Goal: Information Seeking & Learning: Check status

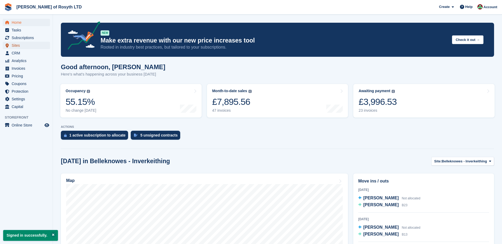
click at [13, 44] on span "Sites" at bounding box center [28, 45] width 32 height 7
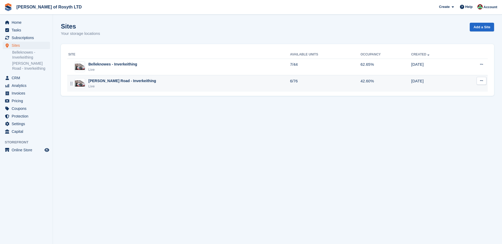
click at [97, 83] on div "[PERSON_NAME] Road - Inverkeithing" at bounding box center [122, 81] width 68 height 6
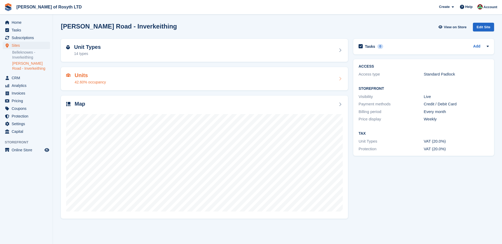
click at [81, 76] on h2 "Units" at bounding box center [90, 75] width 31 height 6
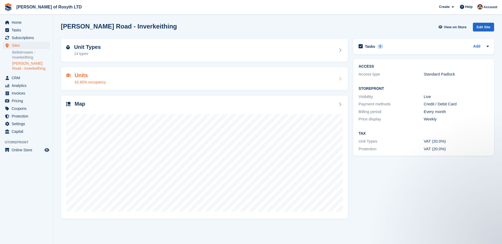
click at [81, 76] on h2 "Units" at bounding box center [90, 75] width 31 height 6
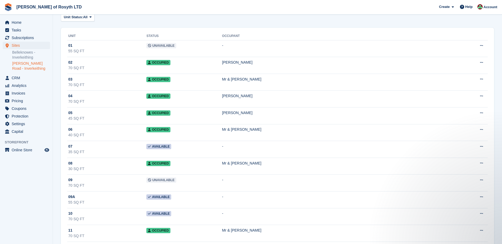
scroll to position [79, 0]
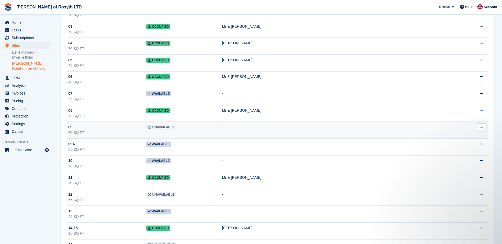
click at [84, 129] on div "09" at bounding box center [107, 128] width 78 height 6
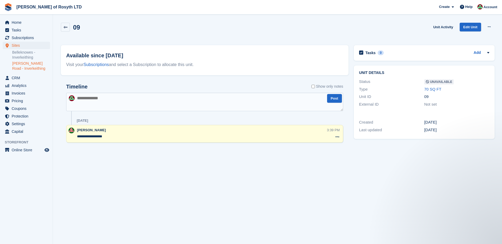
click at [141, 30] on div "09 Unit Activity Edit Unit Make Available Delete unit" at bounding box center [277, 30] width 433 height 15
click at [21, 65] on link "[PERSON_NAME] Road - Inverkeithing" at bounding box center [31, 66] width 38 height 10
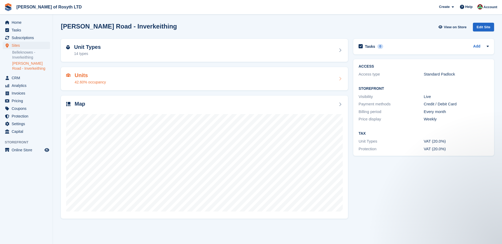
click at [79, 76] on h2 "Units" at bounding box center [90, 75] width 31 height 6
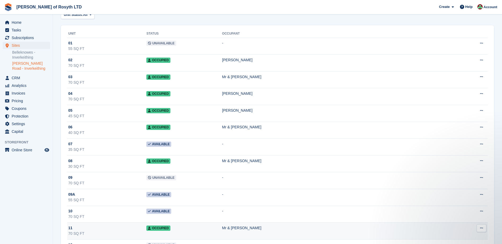
scroll to position [79, 0]
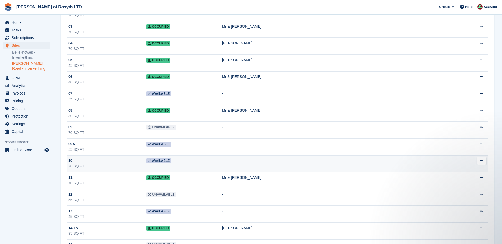
click at [71, 161] on span "10" at bounding box center [70, 161] width 4 height 6
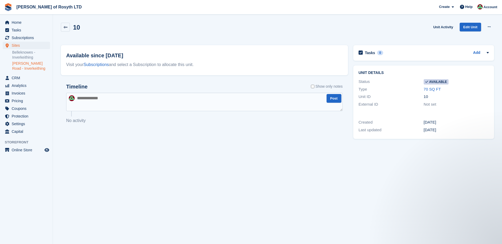
click at [223, 35] on div "10 Unit Activity Edit Unit Make unavailable Delete unit" at bounding box center [277, 30] width 433 height 15
click at [309, 133] on div "Timeline Show only notes Post No activity" at bounding box center [204, 107] width 287 height 57
click at [20, 64] on link "[PERSON_NAME] Road - Inverkeithing" at bounding box center [31, 66] width 38 height 10
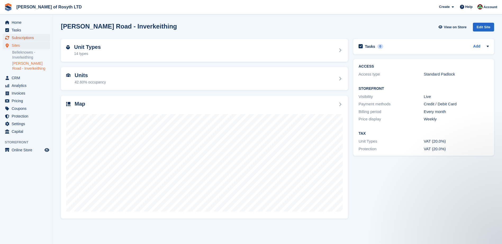
click at [20, 38] on span "Subscriptions" at bounding box center [28, 37] width 32 height 7
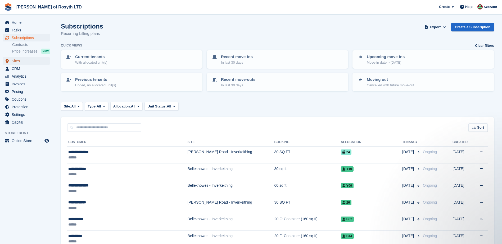
click at [16, 62] on span "Sites" at bounding box center [28, 60] width 32 height 7
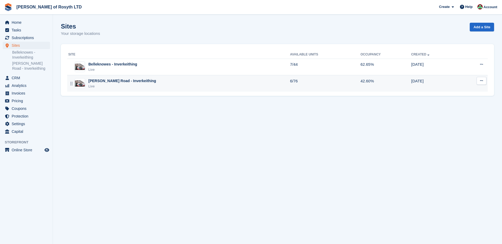
click at [100, 82] on div "[PERSON_NAME] Road - Inverkeithing" at bounding box center [122, 81] width 68 height 6
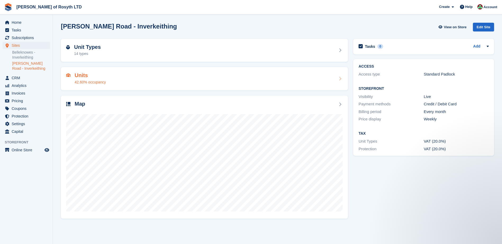
click at [81, 76] on h2 "Units" at bounding box center [90, 75] width 31 height 6
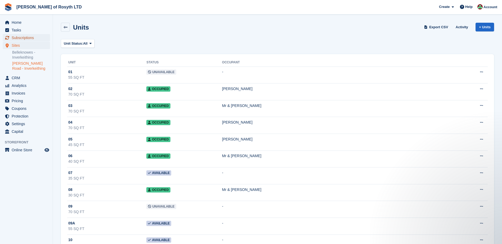
click at [20, 38] on span "Subscriptions" at bounding box center [28, 37] width 32 height 7
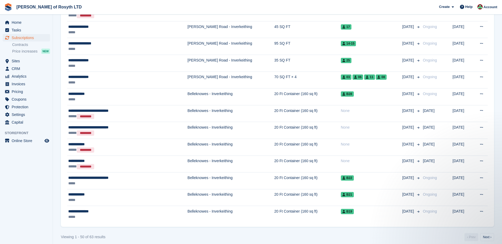
scroll to position [770, 0]
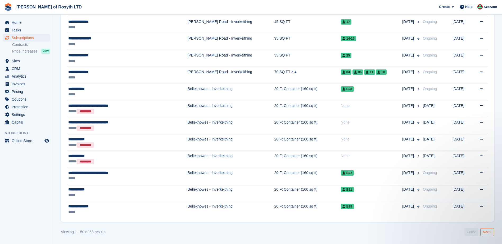
click at [487, 232] on link "Next ›" at bounding box center [487, 233] width 14 height 8
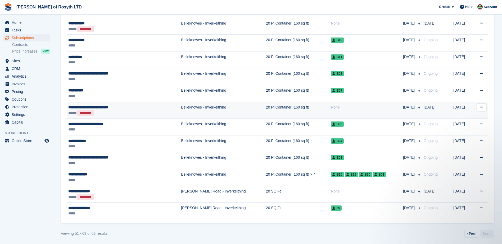
scroll to position [147, 0]
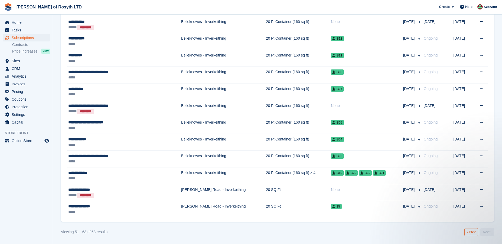
click at [474, 233] on link "‹ Prev" at bounding box center [471, 233] width 14 height 8
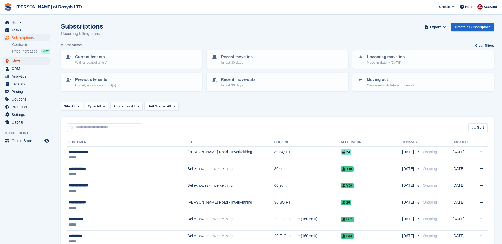
click at [15, 60] on span "Sites" at bounding box center [28, 60] width 32 height 7
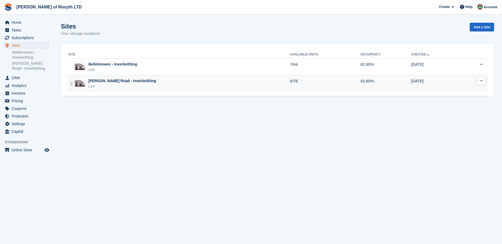
click at [106, 83] on div "[PERSON_NAME] Road - Inverkeithing" at bounding box center [122, 81] width 68 height 6
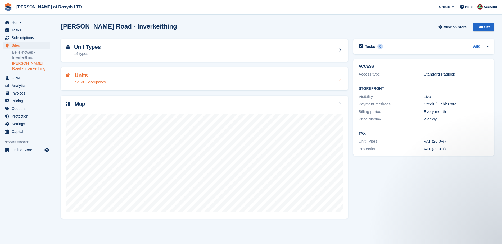
click at [82, 77] on h2 "Units" at bounding box center [90, 75] width 31 height 6
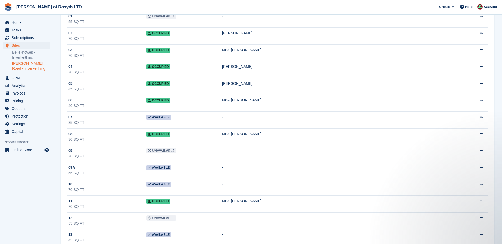
scroll to position [55, 0]
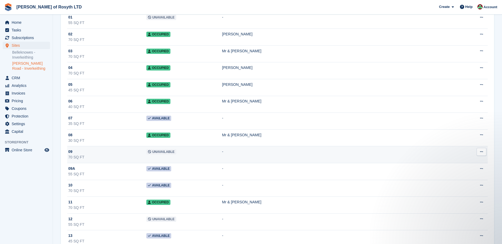
click at [105, 157] on div "70 SQ FT" at bounding box center [107, 158] width 78 height 6
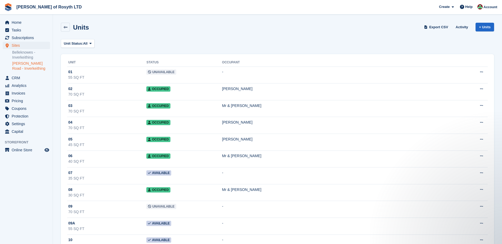
click at [235, 47] on div "Unit Status: All All Available Reserved Occupied Overlocked Repossessed Unavail…" at bounding box center [277, 43] width 433 height 9
click at [14, 22] on span "Home" at bounding box center [28, 22] width 32 height 7
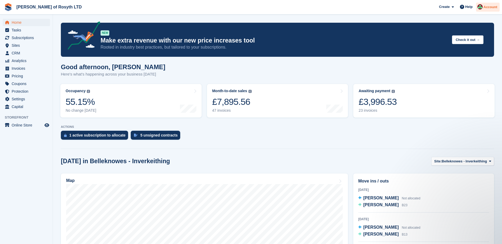
click at [494, 8] on span "Account" at bounding box center [490, 6] width 14 height 5
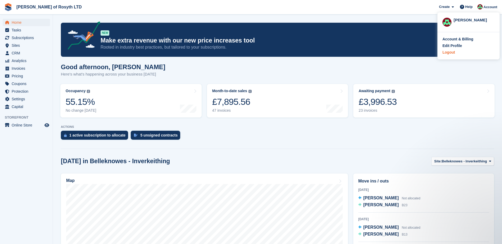
click at [449, 52] on div "Logout" at bounding box center [448, 53] width 12 height 6
